Goal: Information Seeking & Learning: Find specific fact

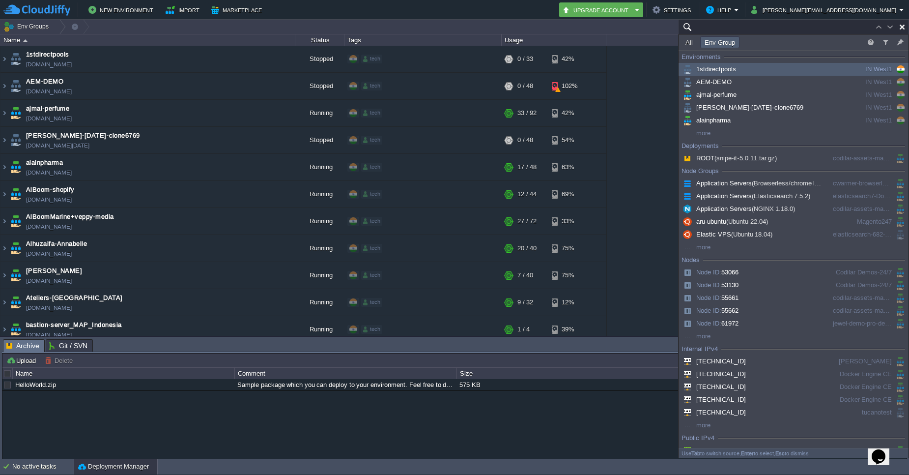
click at [866, 24] on input "text" at bounding box center [793, 27] width 231 height 14
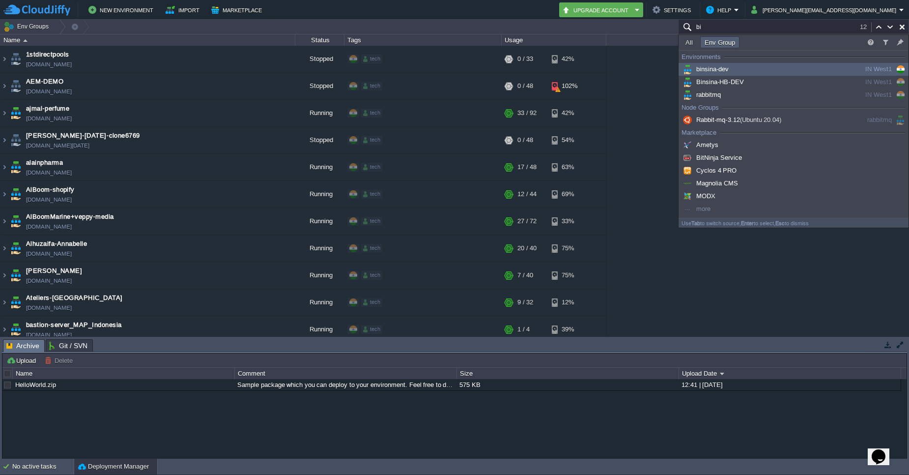
type input "bi"
click at [767, 69] on div "binsina-dev" at bounding box center [755, 69] width 148 height 11
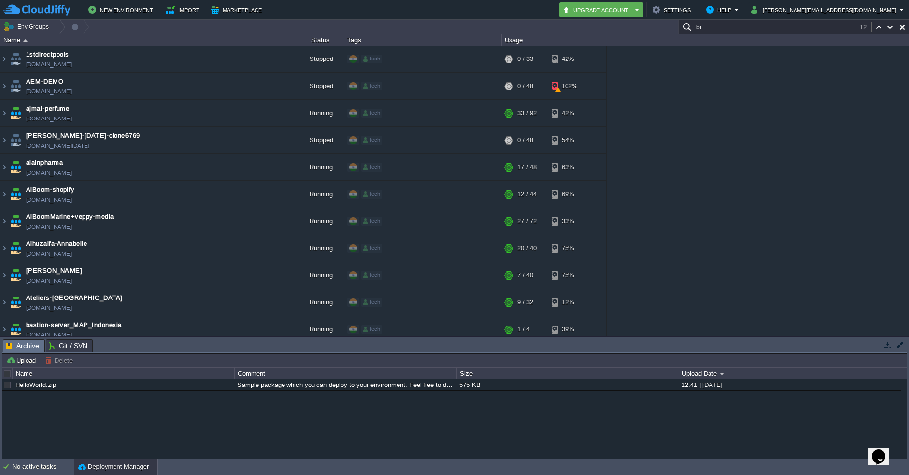
scroll to position [236, 0]
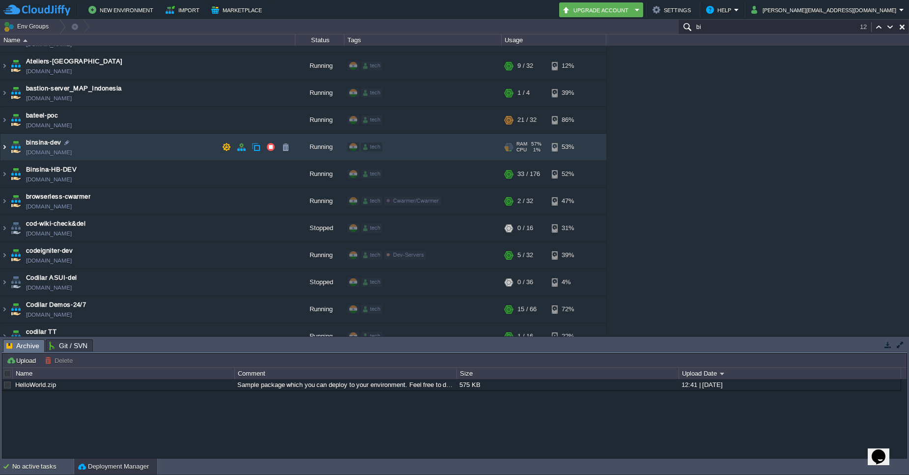
click at [4, 148] on img at bounding box center [4, 147] width 8 height 27
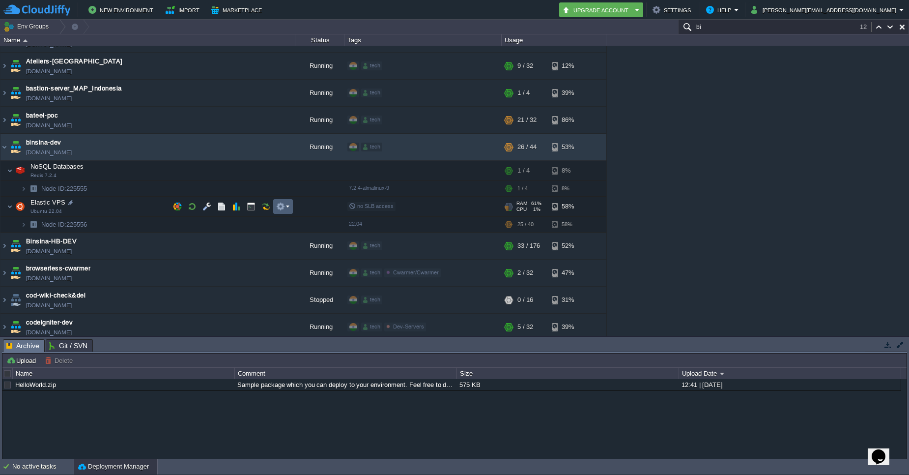
click at [289, 212] on td at bounding box center [283, 206] width 20 height 15
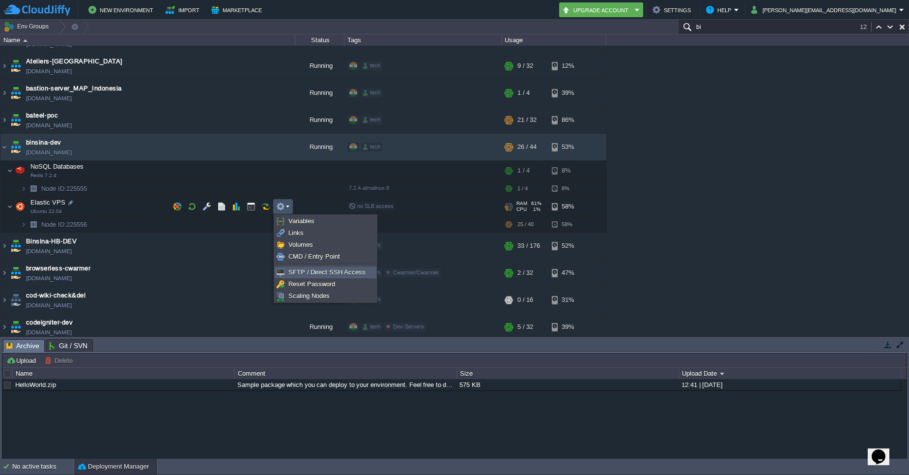
click at [292, 271] on span "SFTP / Direct SSH Access" at bounding box center [326, 271] width 77 height 7
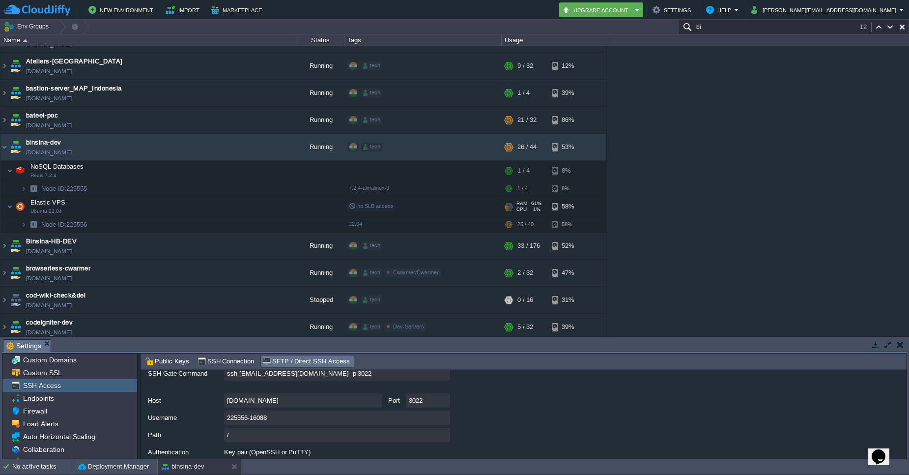
scroll to position [98, 0]
click at [442, 375] on input "ssh [EMAIL_ADDRESS][DOMAIN_NAME] -p 3022" at bounding box center [337, 372] width 226 height 14
click at [781, 28] on input "bi" at bounding box center [793, 27] width 231 height 14
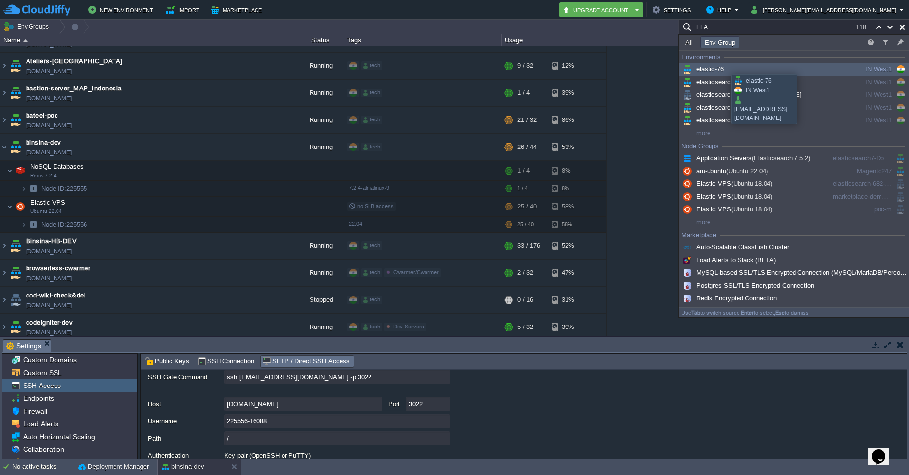
type input "ELA"
click at [737, 71] on div "elastic-76" at bounding box center [755, 69] width 148 height 11
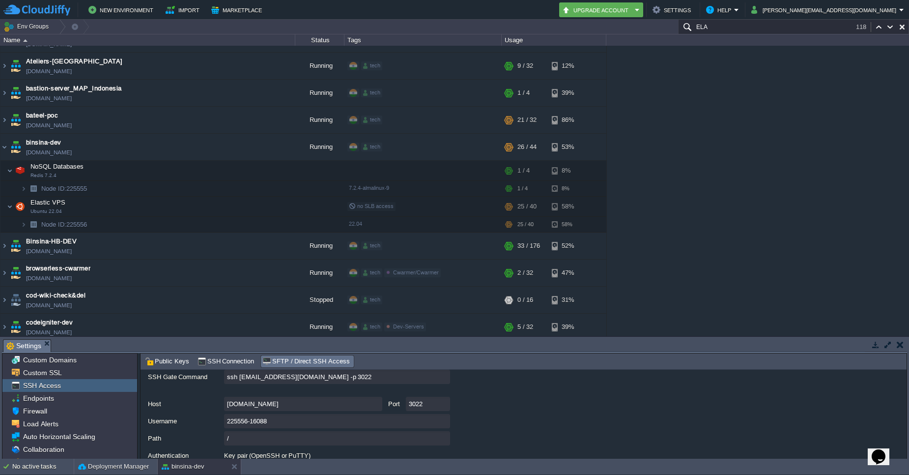
scroll to position [957, 0]
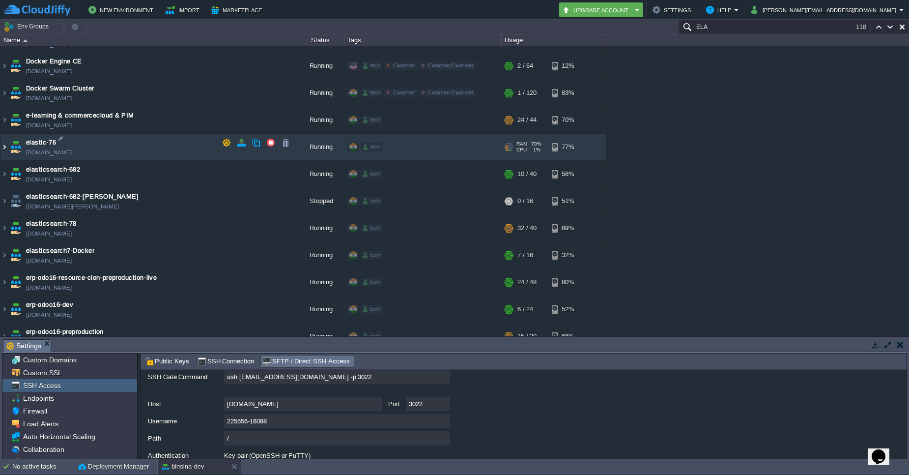
click at [5, 143] on img at bounding box center [4, 147] width 8 height 27
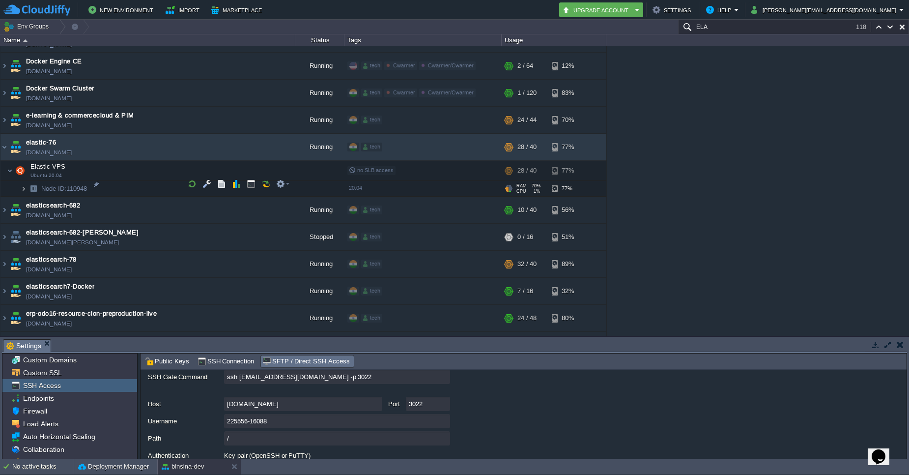
click at [24, 185] on img at bounding box center [24, 188] width 6 height 15
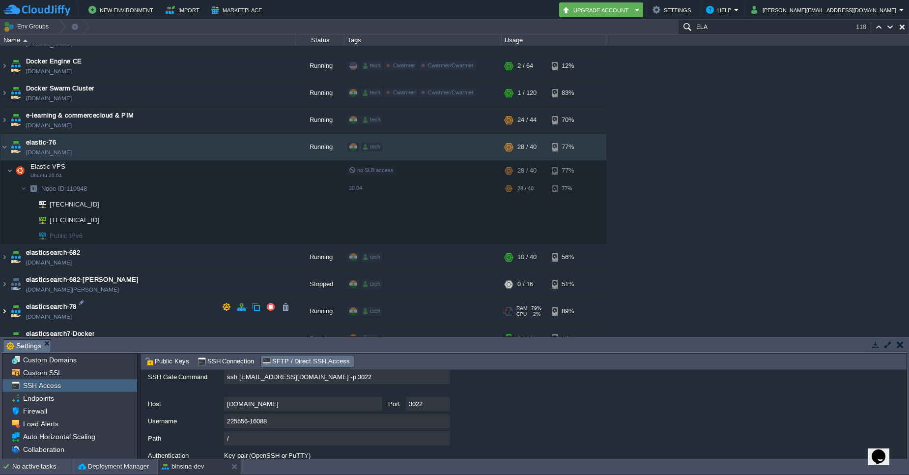
click at [4, 306] on img at bounding box center [4, 311] width 8 height 27
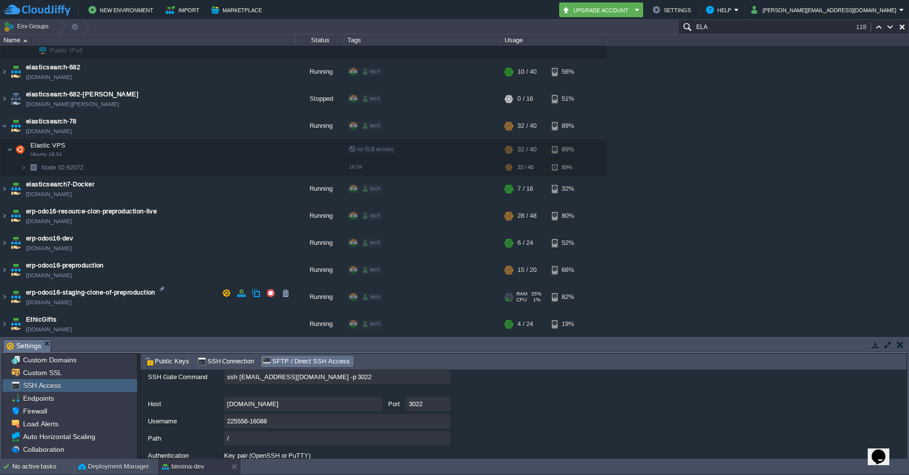
scroll to position [1163, 0]
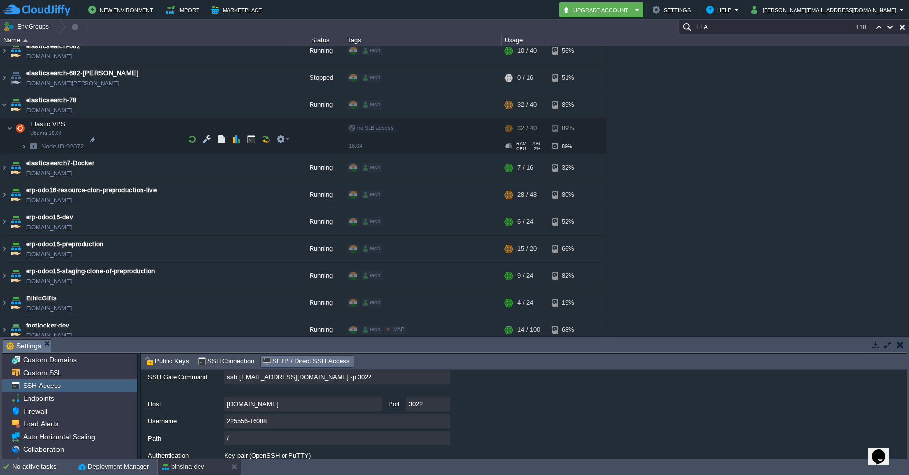
click at [24, 142] on img at bounding box center [24, 146] width 6 height 15
